Goal: Task Accomplishment & Management: Use online tool/utility

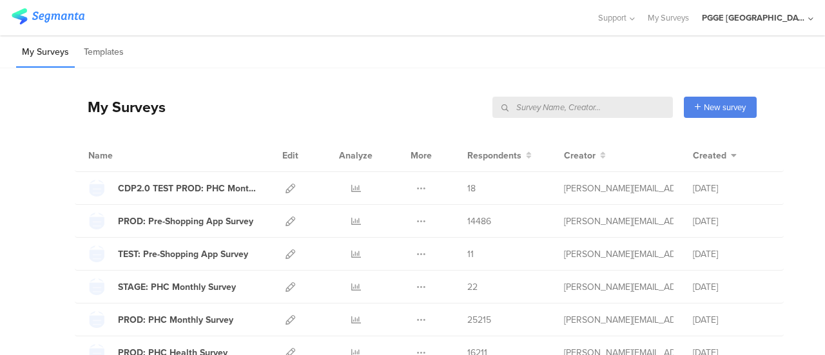
click at [621, 106] on input "text" at bounding box center [583, 107] width 181 height 21
paste input "cb29d1"
type input "cb29d1"
click at [538, 110] on input "text" at bounding box center [583, 107] width 181 height 21
paste input "PHC Featured Survey"
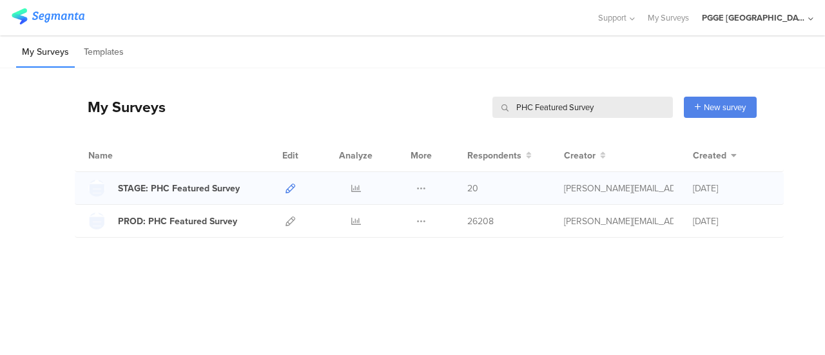
type input "PHC Featured Survey"
click at [293, 184] on icon at bounding box center [291, 189] width 10 height 10
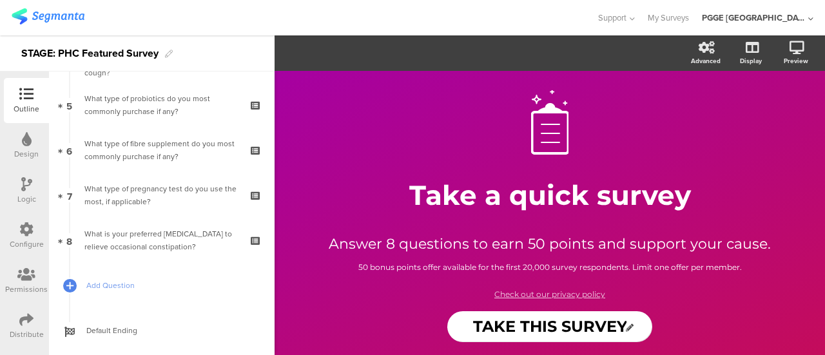
scroll to position [215, 0]
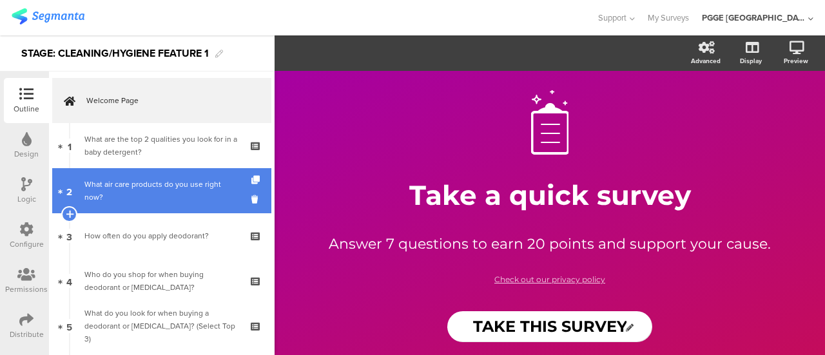
click at [174, 198] on div "What air care products do you use right now?" at bounding box center [161, 191] width 154 height 26
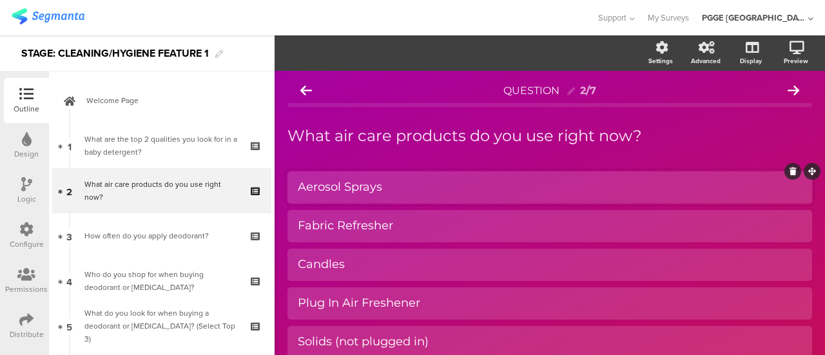
scroll to position [132, 0]
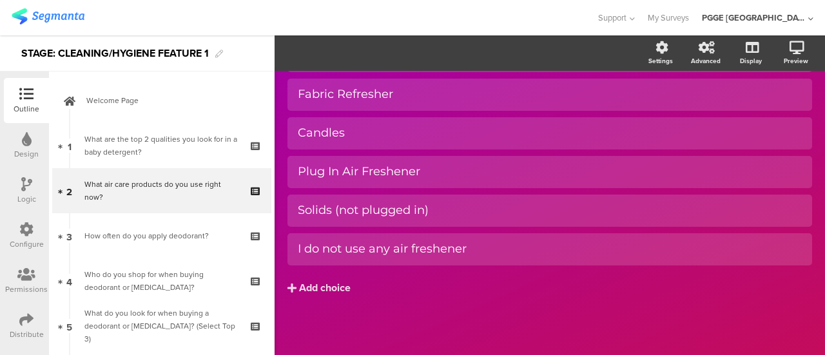
click at [25, 92] on icon at bounding box center [26, 94] width 14 height 14
